Goal: Use online tool/utility: Use online tool/utility

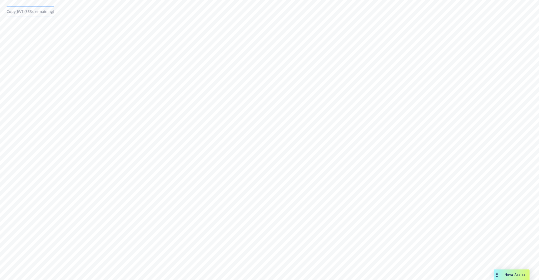
click at [21, 13] on span "Copy JWT ( 853 s remaining)" at bounding box center [30, 11] width 47 height 5
click at [54, 14] on button "Copy JWT ( 590 s remaining)" at bounding box center [30, 11] width 47 height 11
